Goal: Task Accomplishment & Management: Use online tool/utility

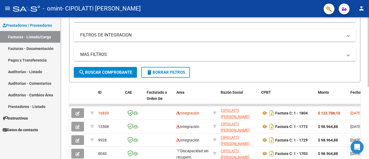
scroll to position [92, 0]
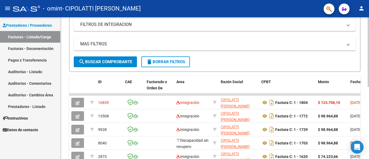
click at [368, 79] on div at bounding box center [367, 99] width 1 height 70
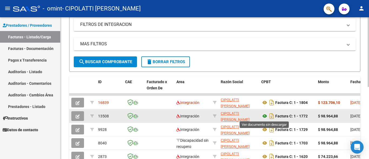
click at [261, 118] on icon at bounding box center [264, 116] width 7 height 6
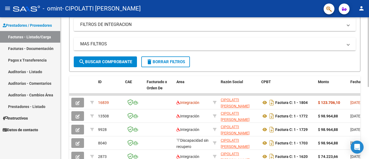
click at [368, 64] on div at bounding box center [367, 99] width 1 height 70
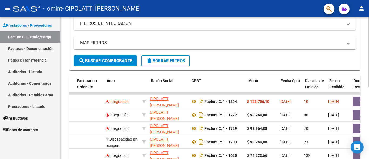
scroll to position [0, 70]
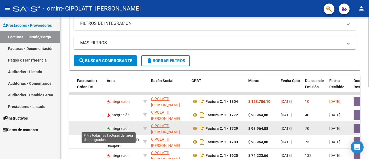
click at [108, 128] on icon at bounding box center [109, 129] width 4 height 4
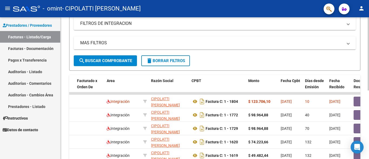
click at [121, 66] on button "search Buscar Comprobante" at bounding box center [105, 60] width 63 height 11
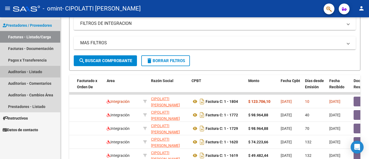
click at [34, 74] on link "Auditorías - Listado" at bounding box center [30, 72] width 60 height 12
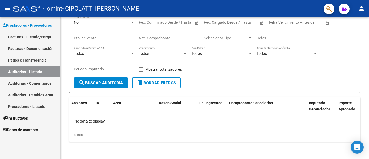
scroll to position [63, 0]
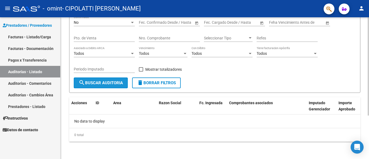
click at [114, 86] on button "search Buscar Auditoria" at bounding box center [101, 82] width 54 height 11
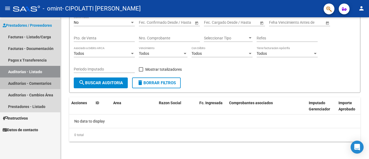
click at [28, 86] on link "Auditorías - Comentarios" at bounding box center [30, 83] width 60 height 12
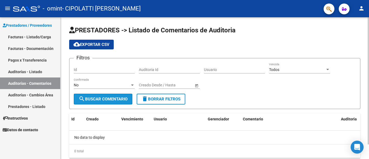
click at [96, 95] on button "search Buscar Comentario" at bounding box center [103, 99] width 59 height 11
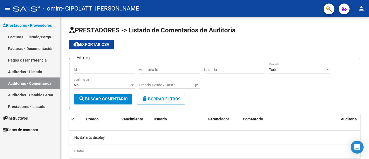
click at [52, 97] on link "Auditorías - Cambios Área" at bounding box center [30, 95] width 60 height 12
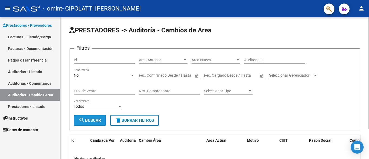
click at [94, 125] on button "search Buscar" at bounding box center [90, 120] width 32 height 11
click at [32, 109] on link "Prestadores - Listado" at bounding box center [30, 107] width 60 height 12
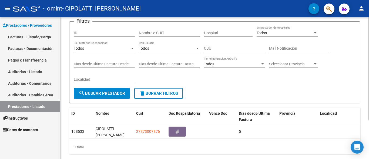
click at [350, 113] on div "PRESTADORES -> Listado de Prestadores / Proveedores cloud_download Exportar CSV…" at bounding box center [214, 76] width 309 height 190
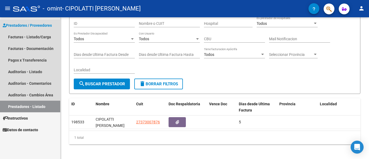
click at [23, 26] on span "Prestadores / Proveedores" at bounding box center [27, 25] width 49 height 6
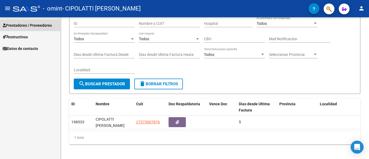
click at [23, 26] on span "Prestadores / Proveedores" at bounding box center [27, 25] width 49 height 6
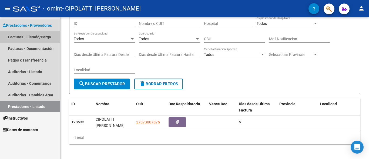
click at [23, 38] on link "Facturas - Listado/Carga" at bounding box center [30, 37] width 60 height 12
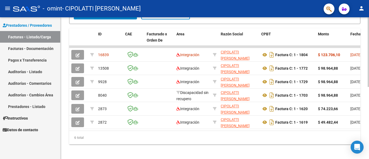
scroll to position [140, 0]
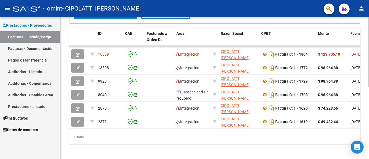
click at [368, 112] on div at bounding box center [367, 123] width 1 height 70
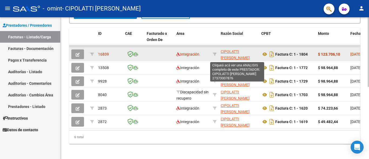
click at [234, 50] on span "CIPOLATTI [PERSON_NAME]" at bounding box center [234, 54] width 29 height 11
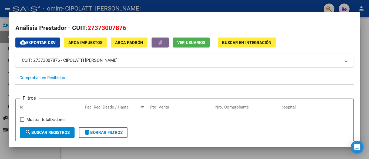
click at [29, 135] on mat-icon "search" at bounding box center [28, 132] width 6 height 6
click at [244, 46] on button "Buscar en Integración" at bounding box center [246, 43] width 58 height 10
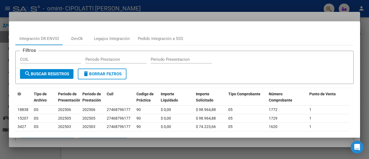
drag, startPoint x: 360, startPoint y: 87, endPoint x: 358, endPoint y: 94, distance: 7.4
click at [358, 94] on div "Análisis Prestador - CUIT: 27373007876 cloud_download Exportar CSV ARCA Impuest…" at bounding box center [184, 79] width 369 height 159
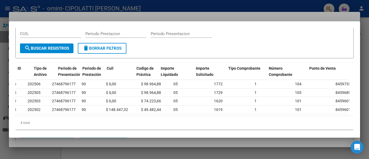
scroll to position [0, 0]
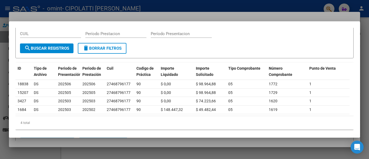
click at [364, 12] on div at bounding box center [184, 79] width 369 height 159
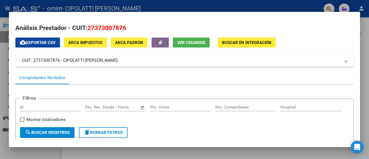
click at [368, 20] on div at bounding box center [184, 79] width 369 height 159
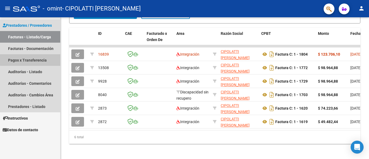
click at [33, 57] on link "Pagos x Transferencia" at bounding box center [30, 60] width 60 height 12
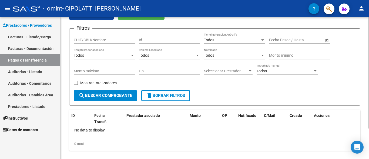
scroll to position [39, 0]
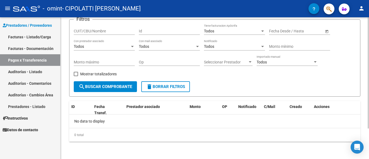
click at [365, 90] on div "PRESTADORES -> Pagos por Transferencia (alt+p) cloud_download Exportar CSV Impo…" at bounding box center [214, 68] width 309 height 181
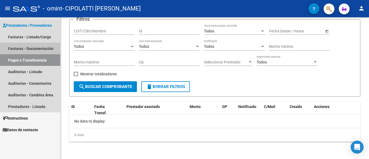
click at [8, 52] on link "Facturas - Documentación" at bounding box center [30, 49] width 60 height 12
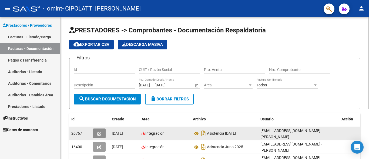
click at [102, 134] on button "button" at bounding box center [99, 133] width 13 height 10
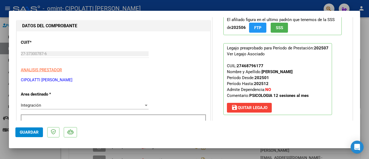
scroll to position [74, 0]
